Goal: Information Seeking & Learning: Learn about a topic

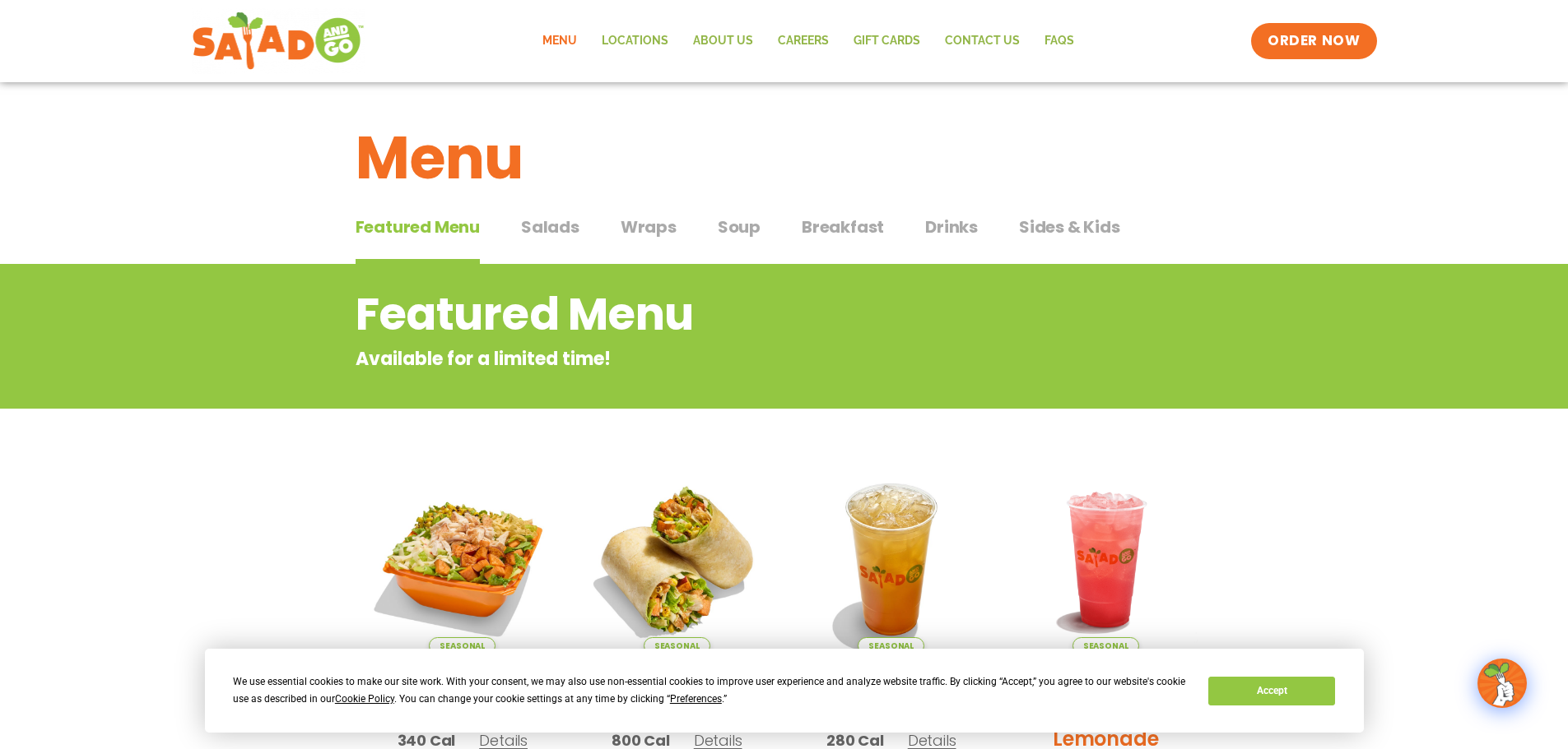
click at [555, 237] on span "Salads" at bounding box center [550, 226] width 58 height 25
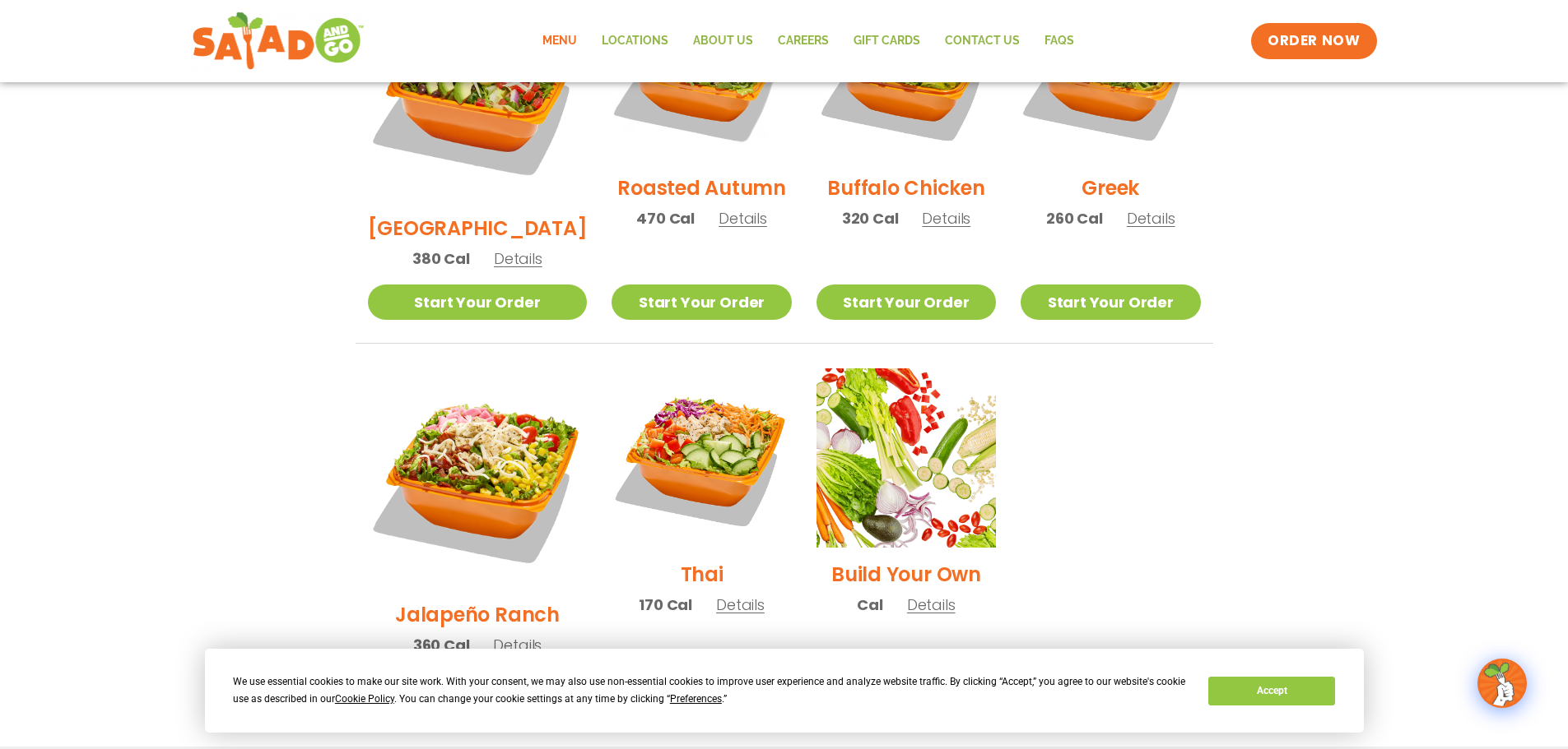
scroll to position [1069, 0]
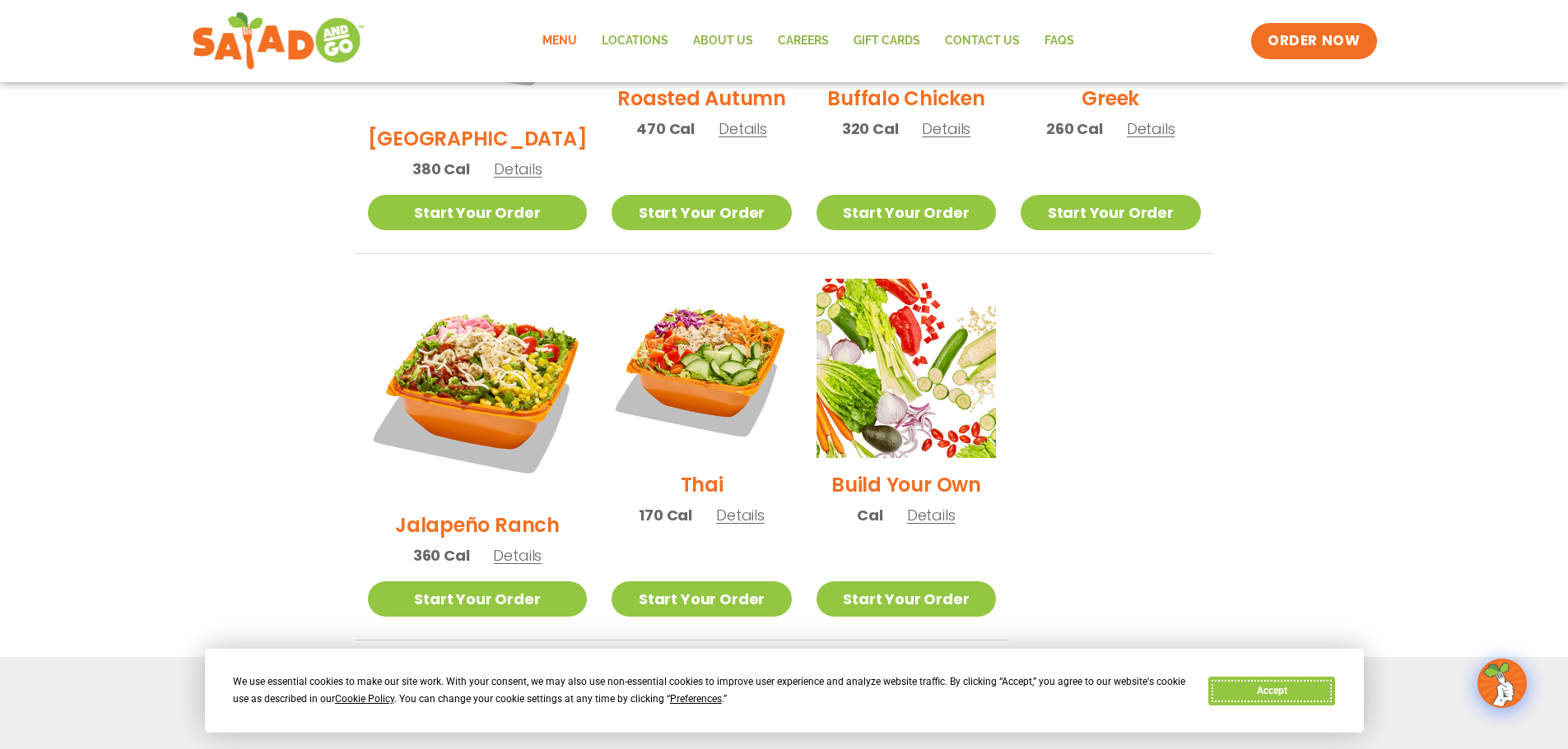
drag, startPoint x: 1278, startPoint y: 678, endPoint x: 1275, endPoint y: 657, distance: 21.2
click at [1278, 678] on button "Accept" at bounding box center [1272, 691] width 127 height 29
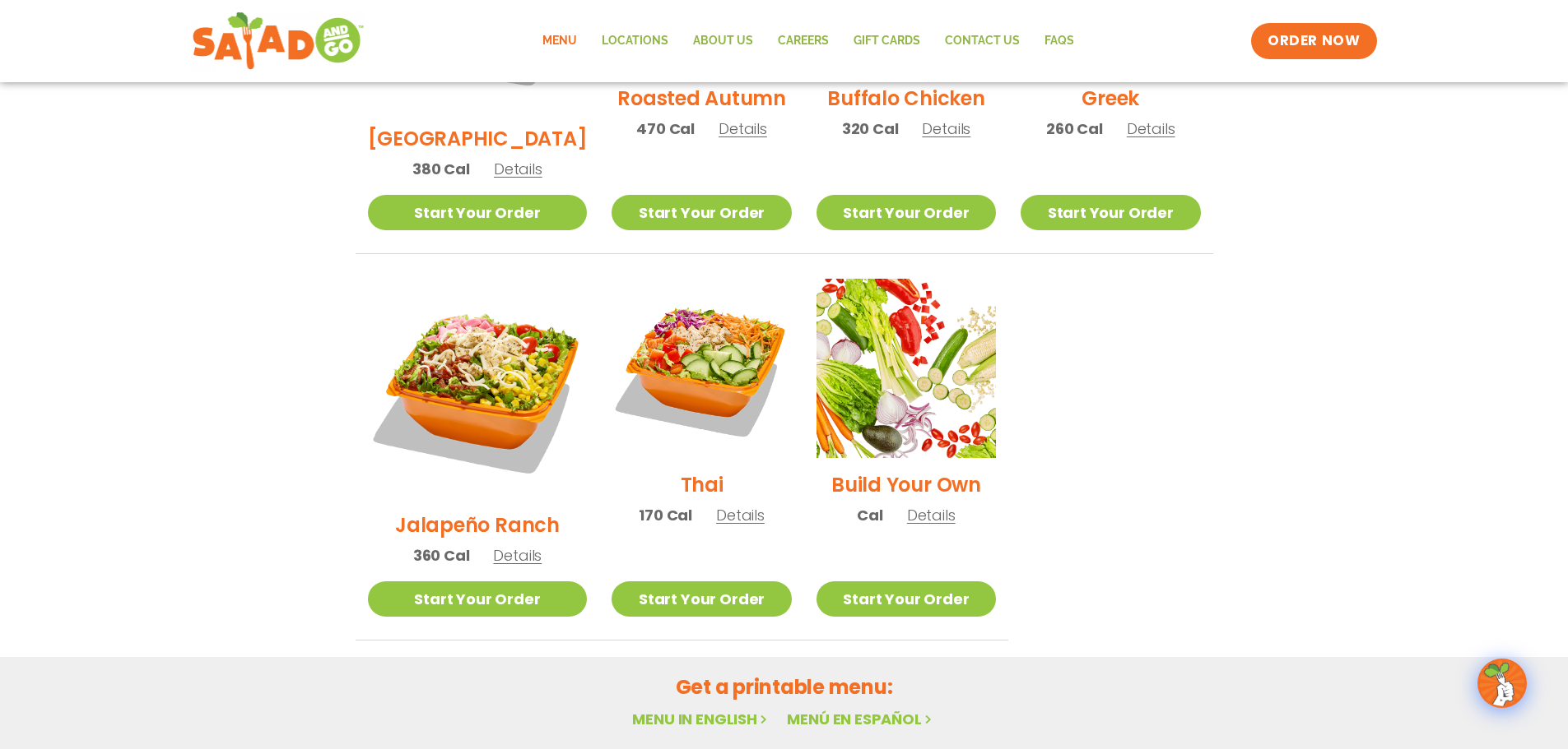
click at [720, 673] on h2 "Get a printable menu:" at bounding box center [784, 686] width 858 height 29
click at [707, 709] on link "Menu in English" at bounding box center [702, 720] width 138 height 20
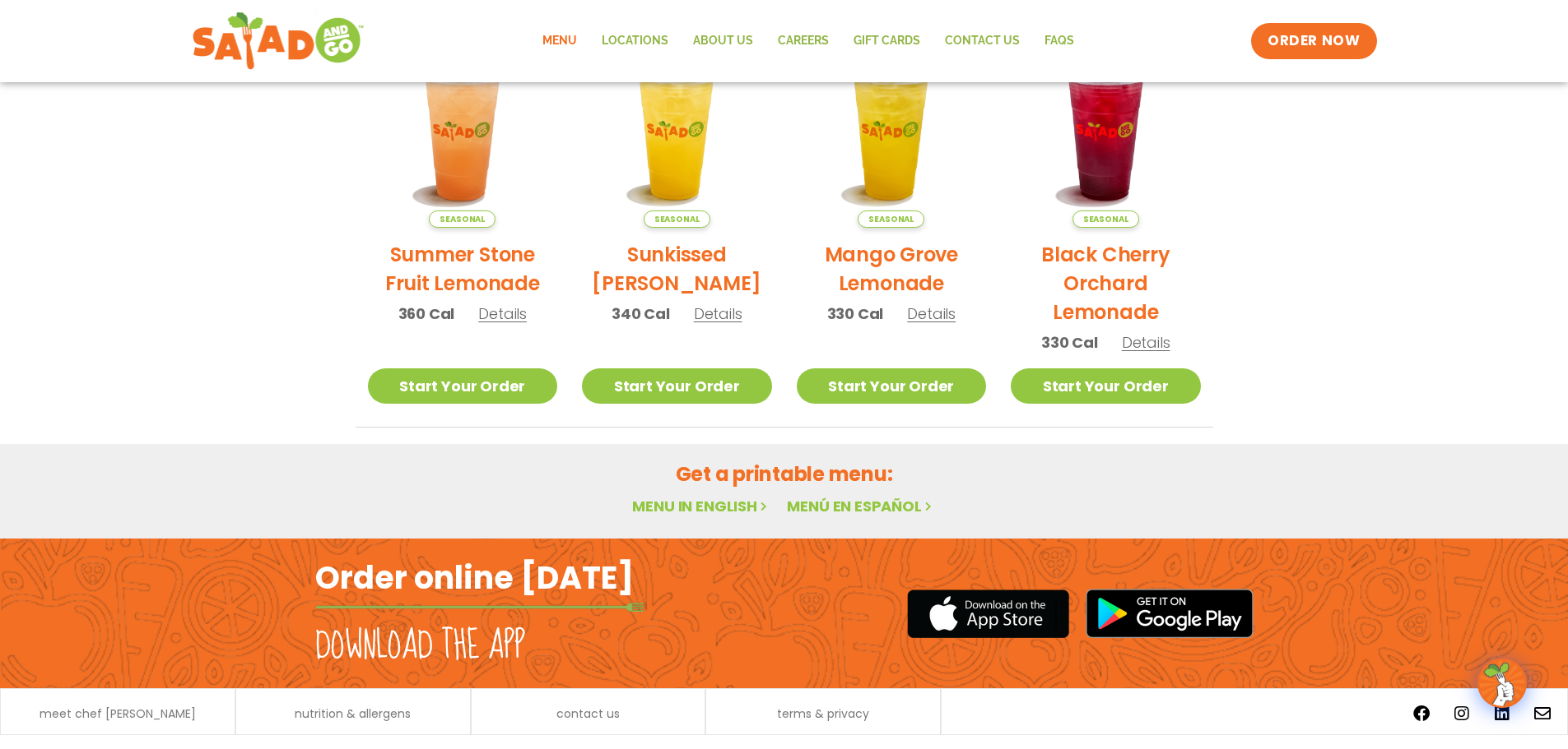
scroll to position [882, 0]
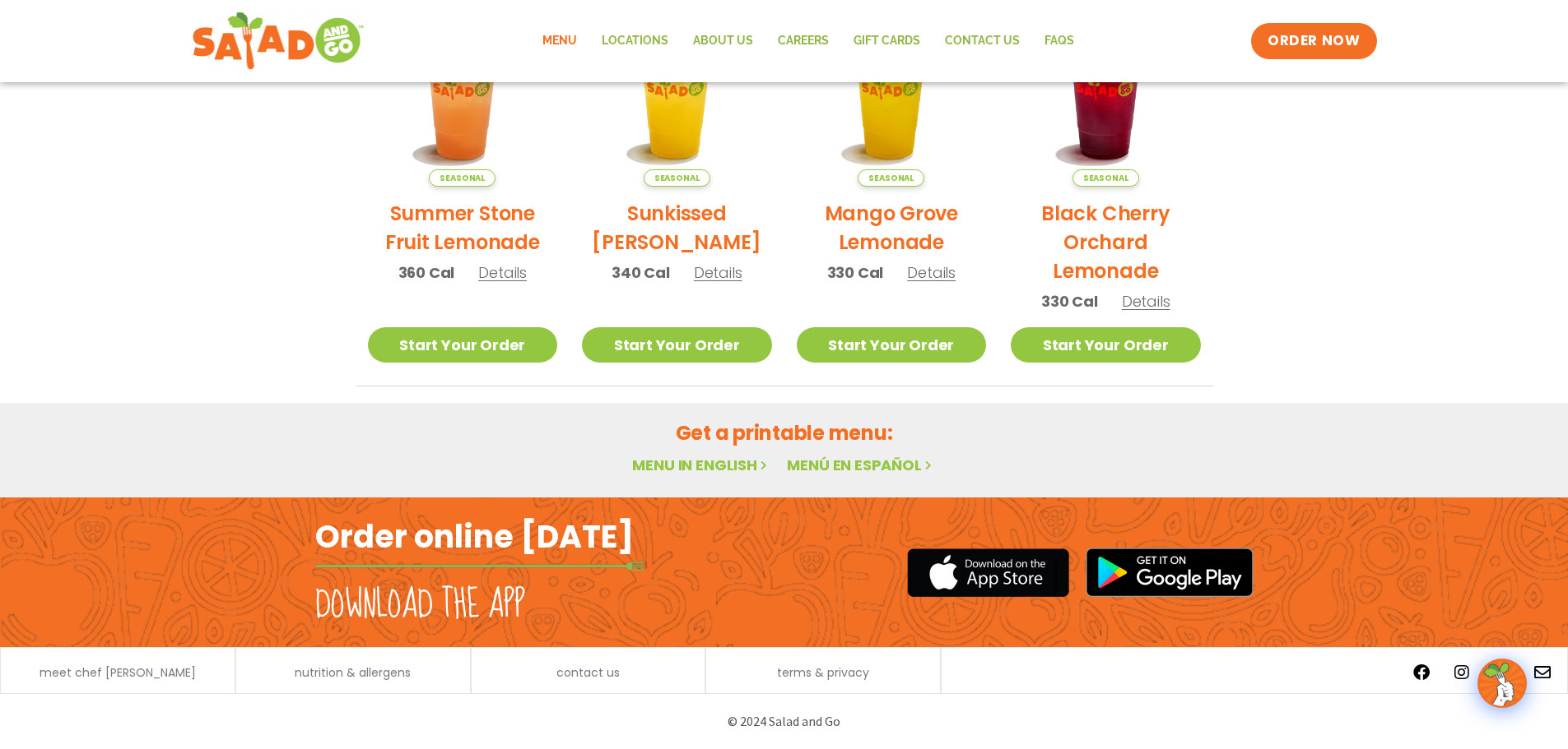
click at [688, 462] on link "Menu in English" at bounding box center [702, 465] width 138 height 20
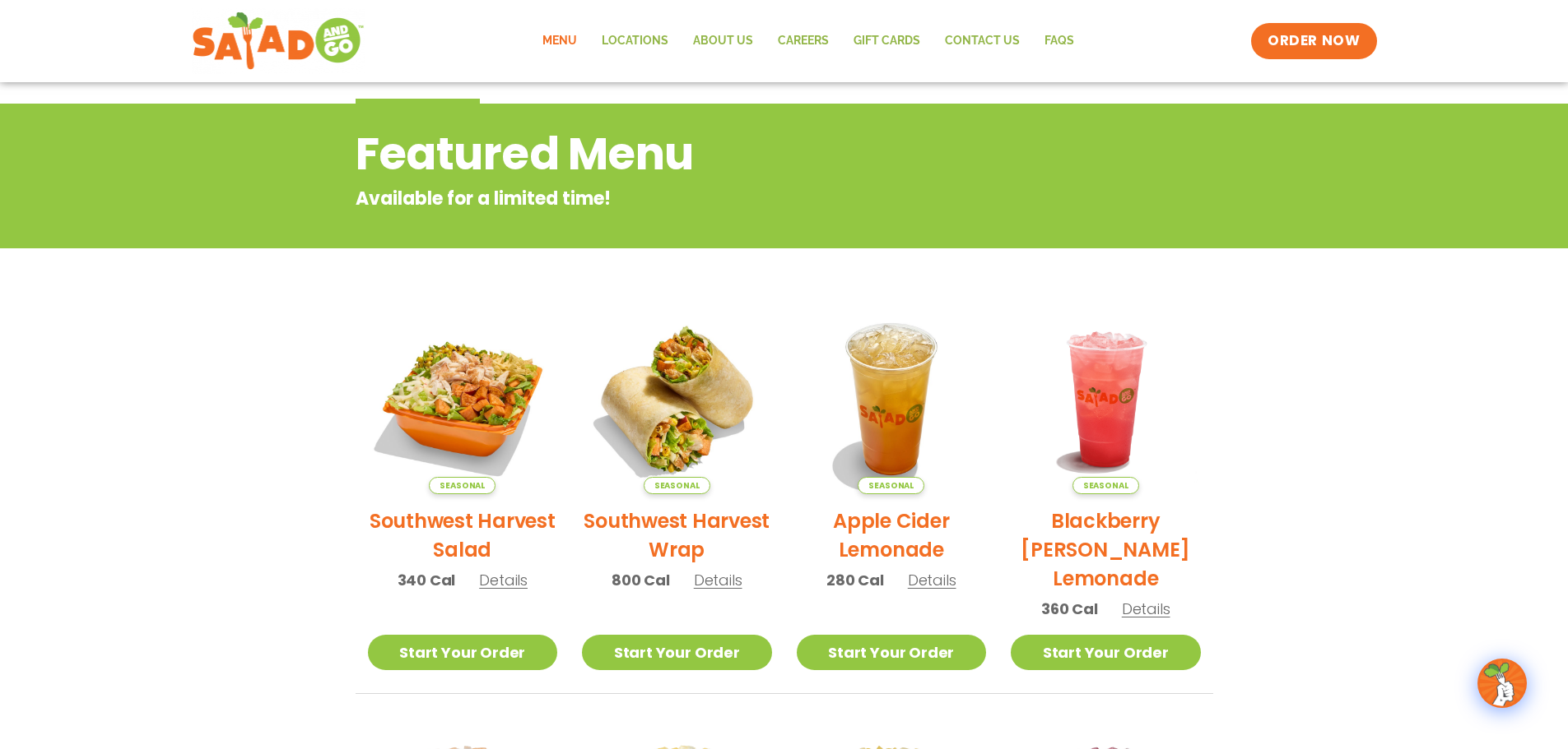
scroll to position [0, 0]
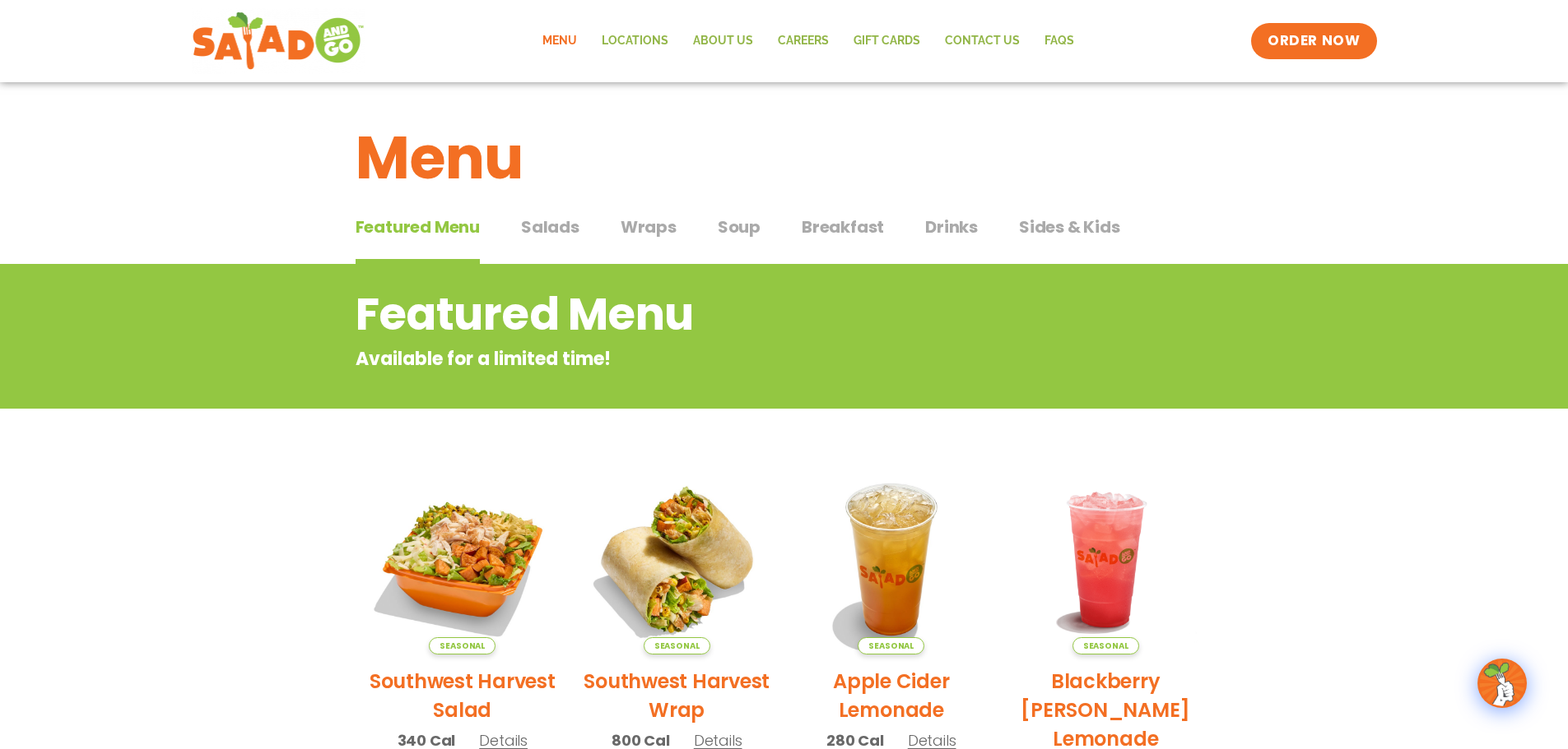
click at [529, 229] on span "Salads" at bounding box center [550, 226] width 58 height 25
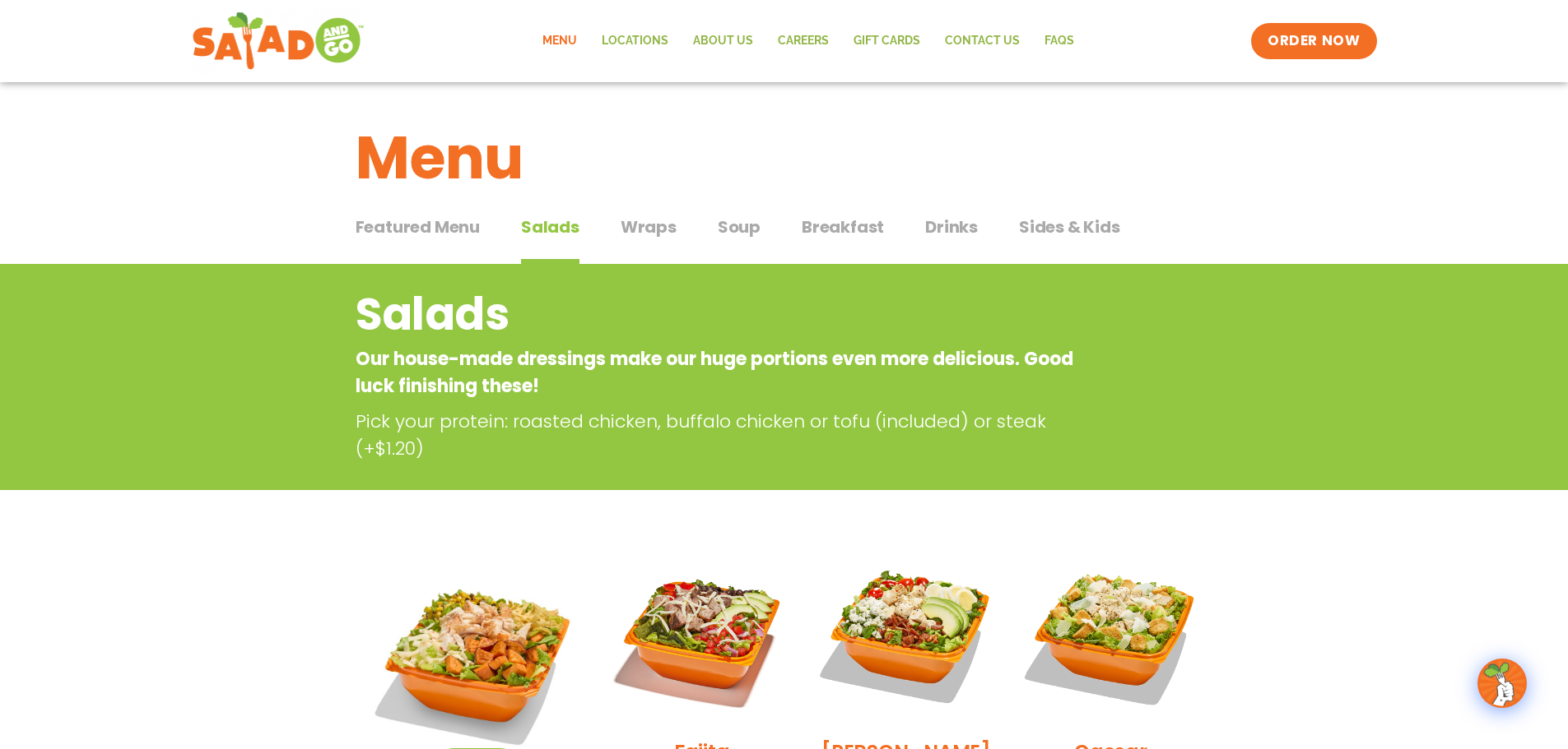
click at [439, 232] on span "Featured Menu" at bounding box center [417, 226] width 124 height 25
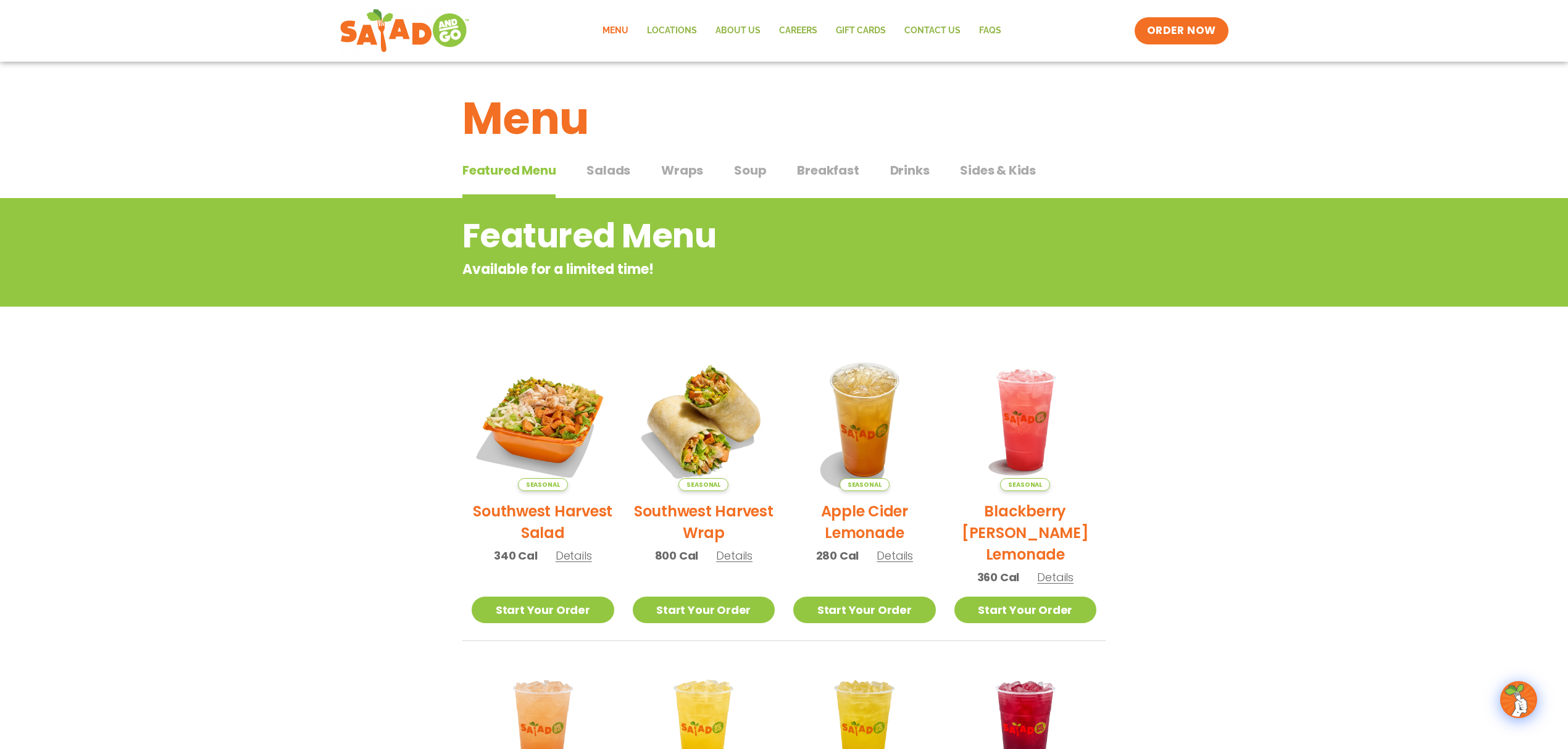
click at [615, 184] on button "Salads Salads" at bounding box center [608, 179] width 43 height 38
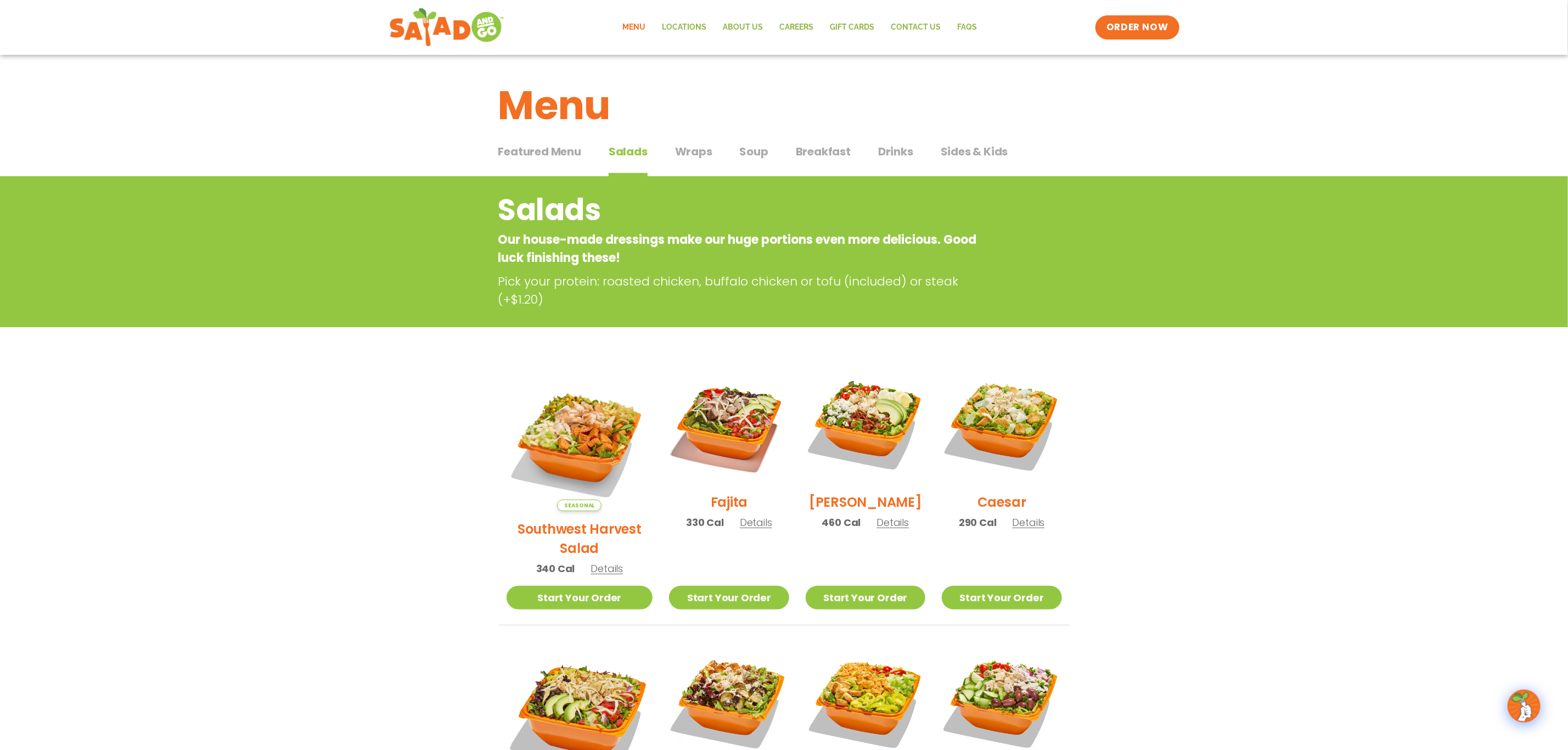
click at [704, 152] on span "Wraps" at bounding box center [694, 151] width 37 height 17
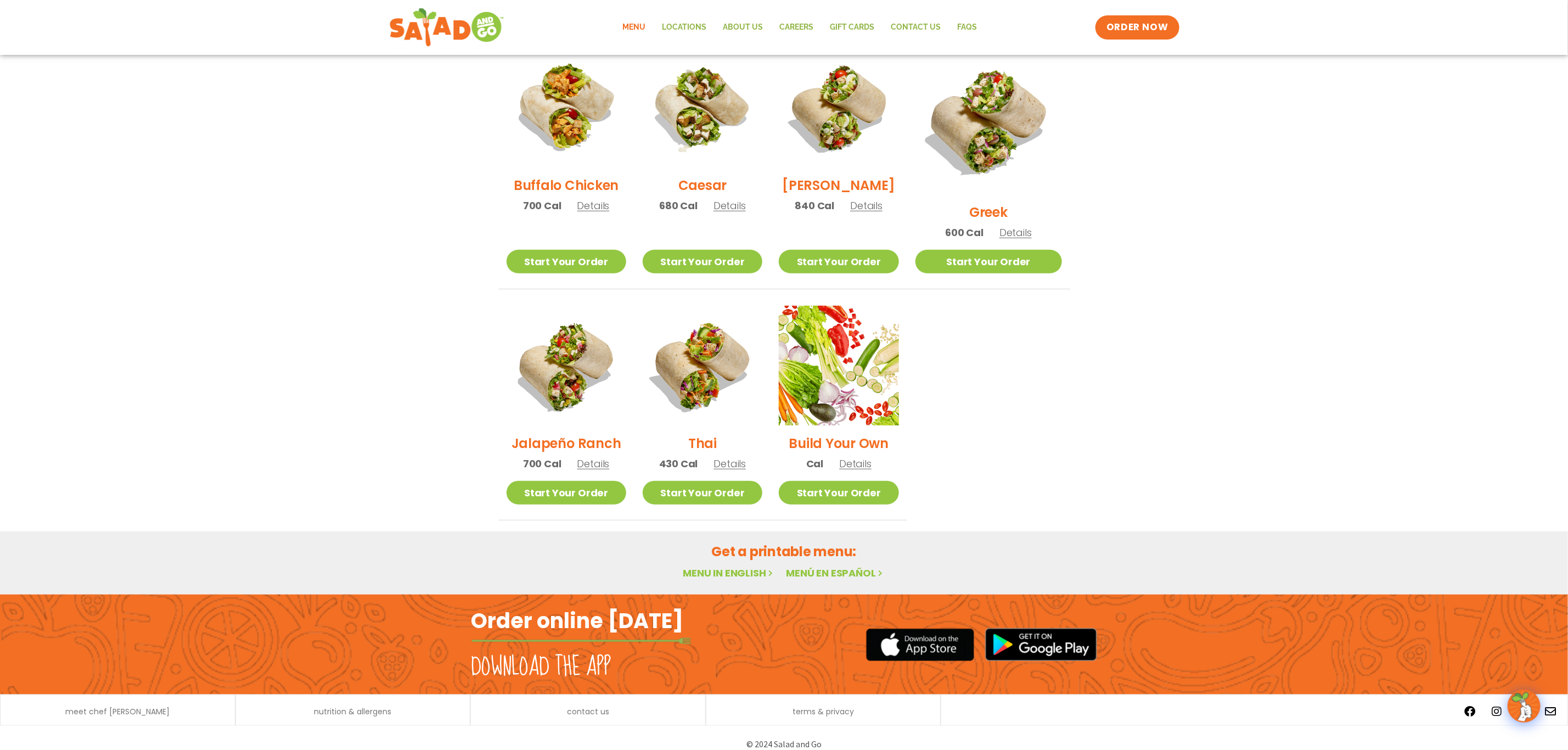
scroll to position [63, 0]
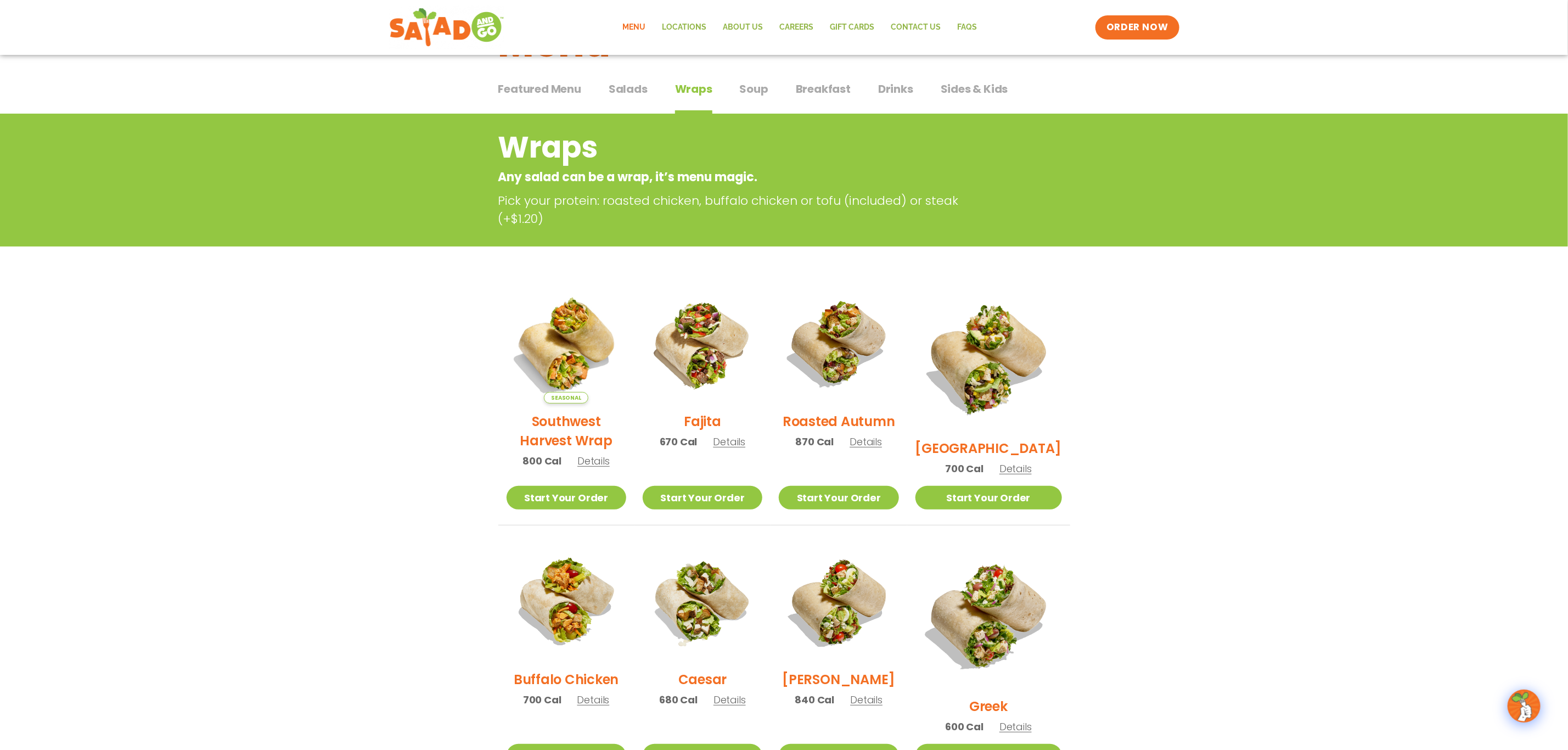
click at [733, 96] on div "Featured Menu Featured Menu Salads Salads Wraps Wraps Soup Soup Breakfast Break…" at bounding box center [785, 95] width 572 height 37
click at [751, 85] on span "Soup" at bounding box center [754, 88] width 28 height 17
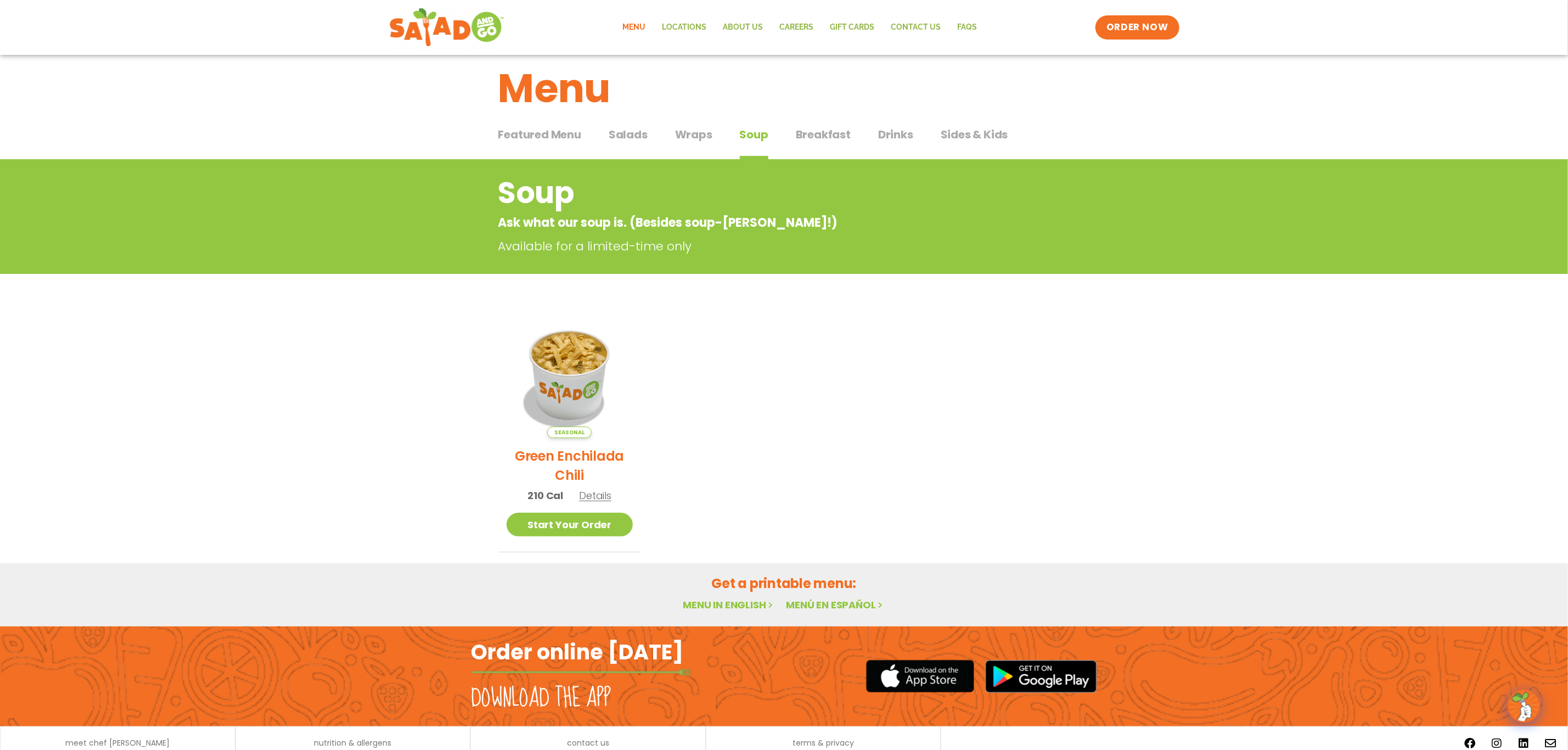
scroll to position [61, 0]
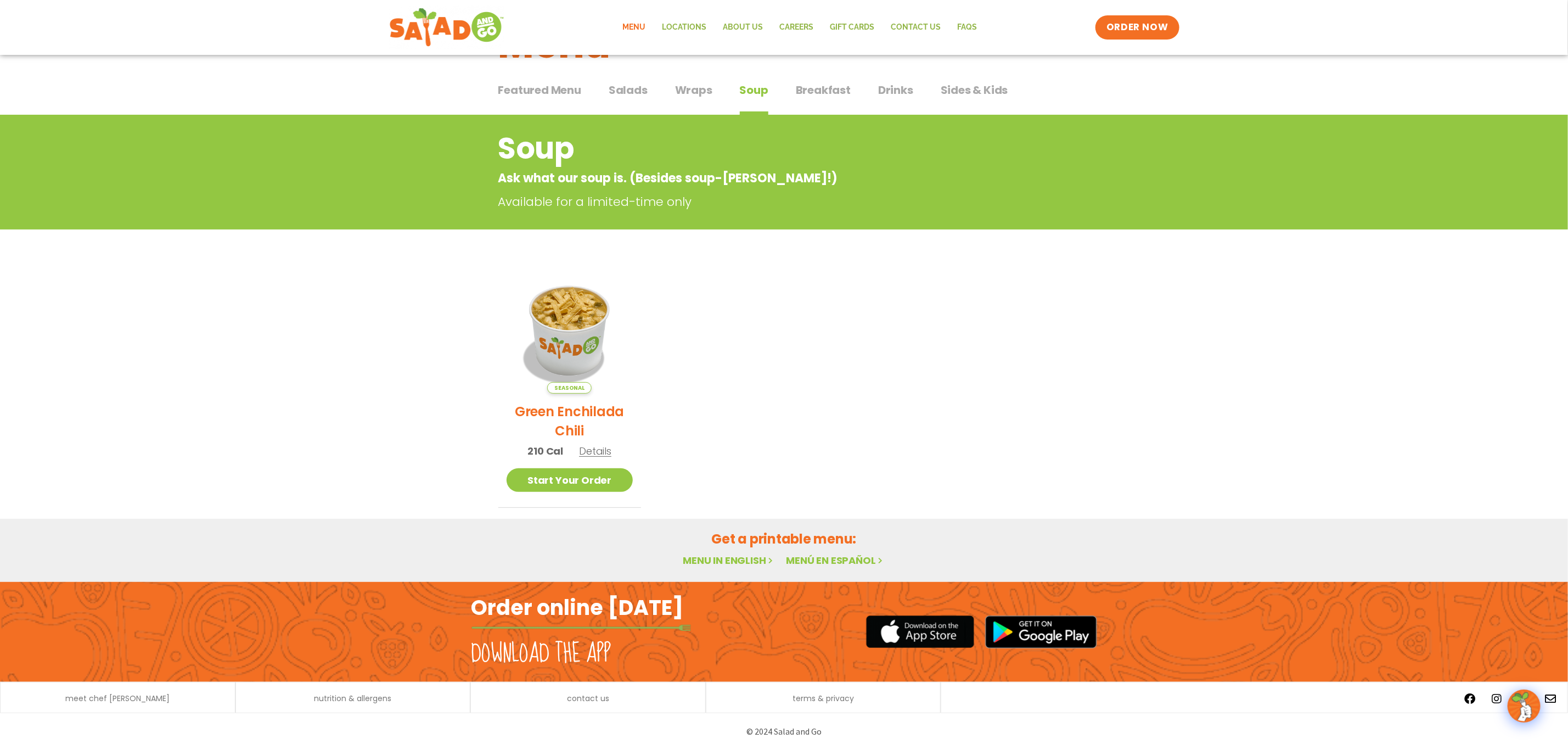
click at [839, 85] on span "Breakfast" at bounding box center [823, 90] width 55 height 17
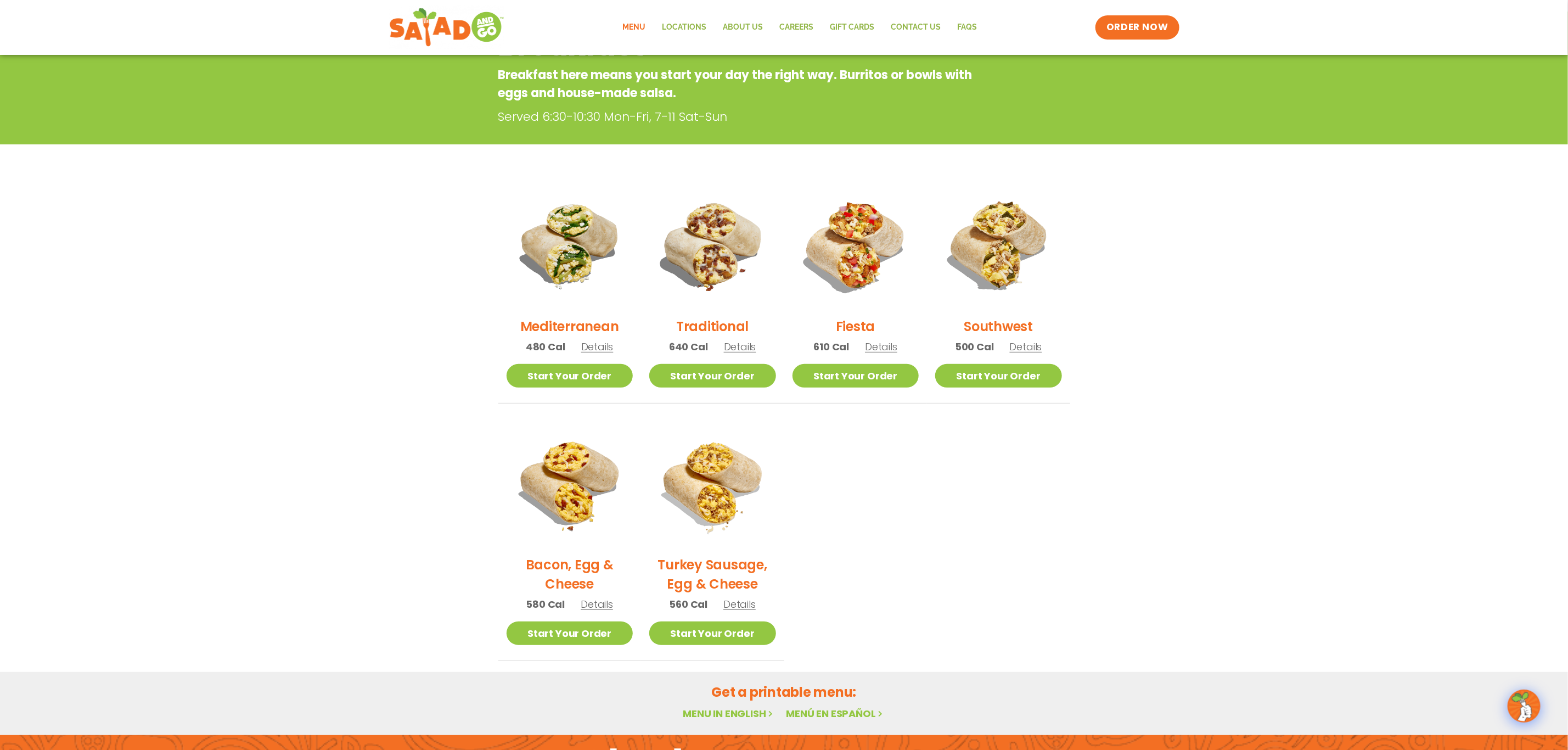
scroll to position [82, 0]
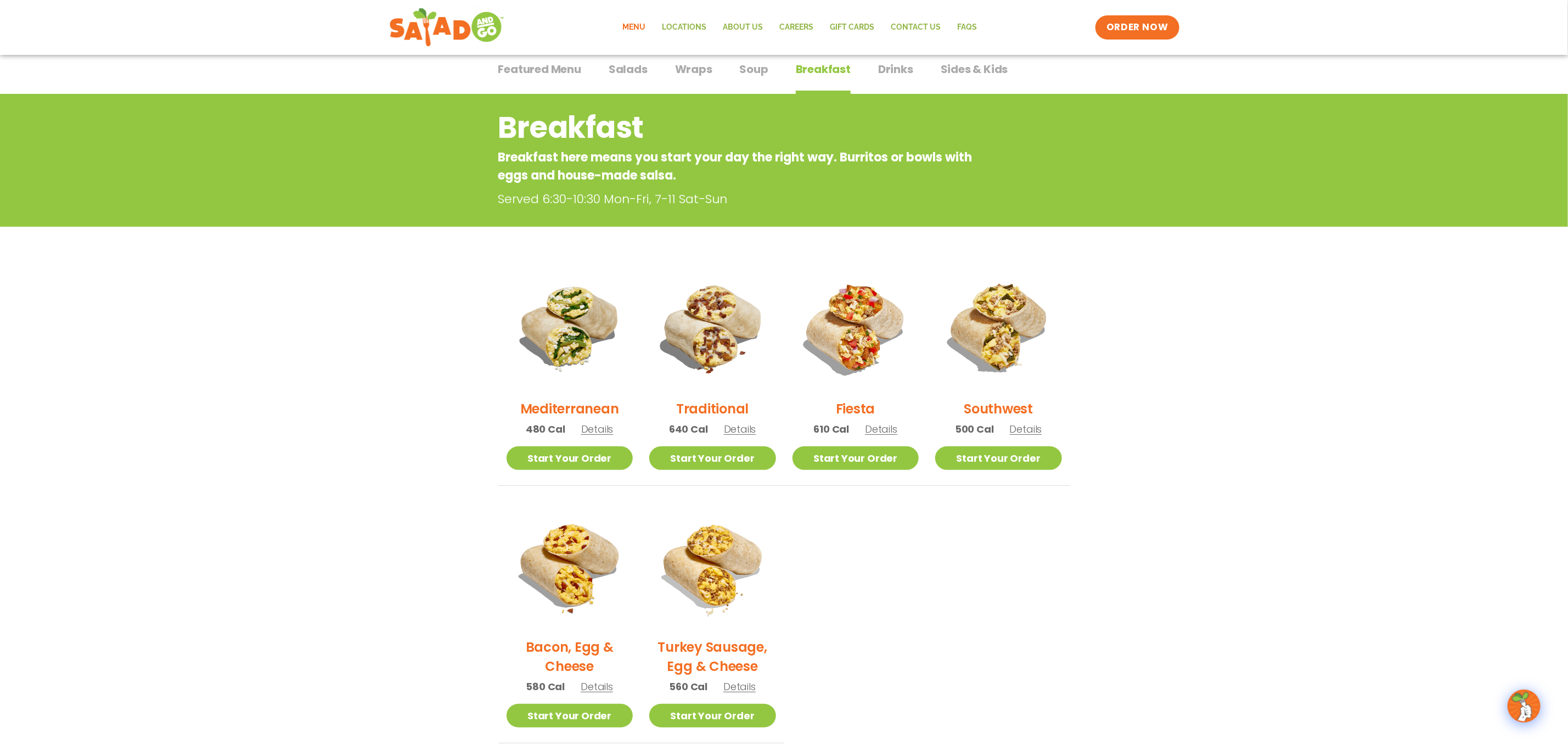
click at [887, 63] on span "Drinks" at bounding box center [895, 69] width 35 height 17
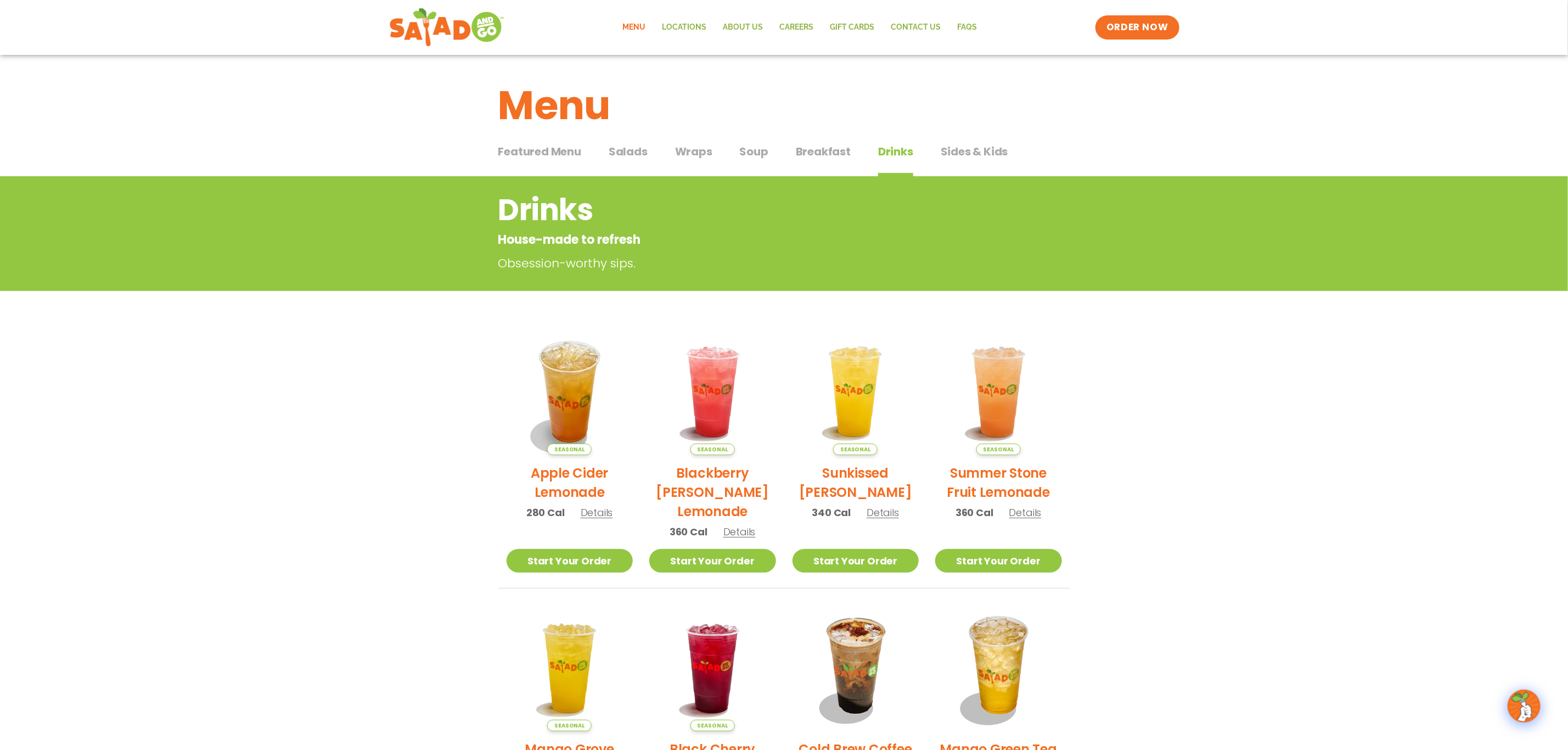
click at [990, 163] on button "Sides & Kids Sides & Kids" at bounding box center [974, 160] width 68 height 34
